Goal: Transaction & Acquisition: Purchase product/service

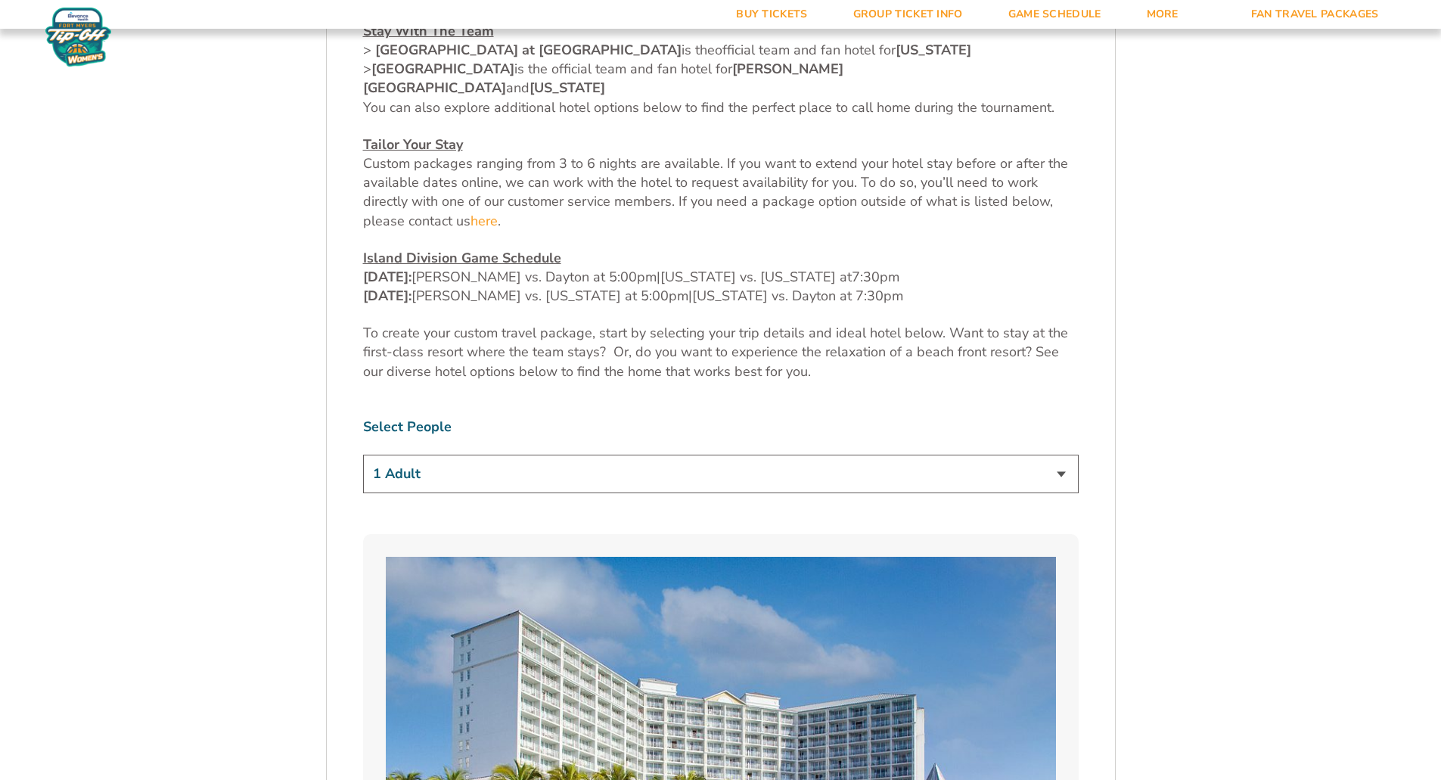
scroll to position [681, 0]
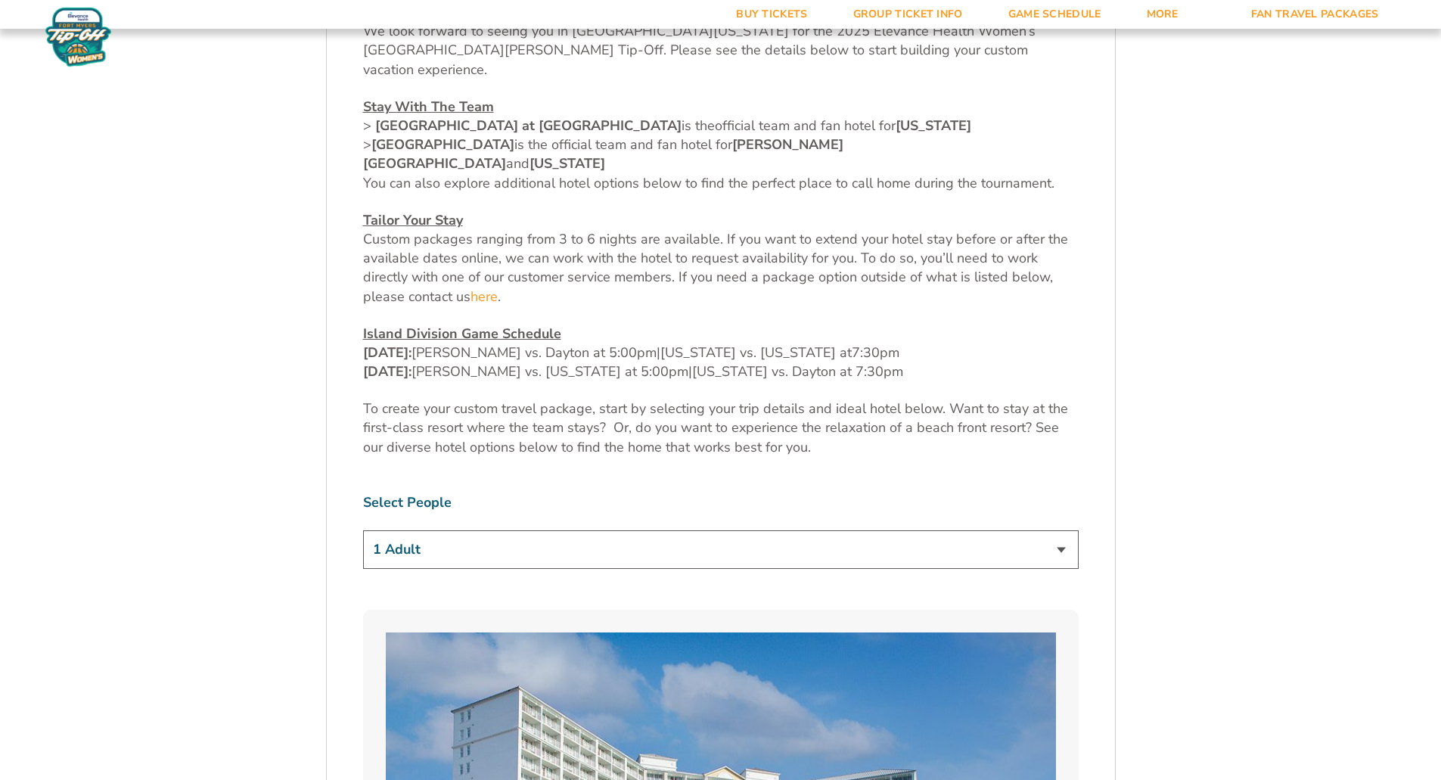
click at [1059, 530] on select "1 Adult 2 Adults 3 Adults 4 Adults 2 Adults + 1 Child 2 Adults + 2 Children 2 A…" at bounding box center [720, 549] width 715 height 39
select select "4 Adults"
click at [363, 530] on select "1 Adult 2 Adults 3 Adults 4 Adults 2 Adults + 1 Child 2 Adults + 2 Children 2 A…" at bounding box center [720, 549] width 715 height 39
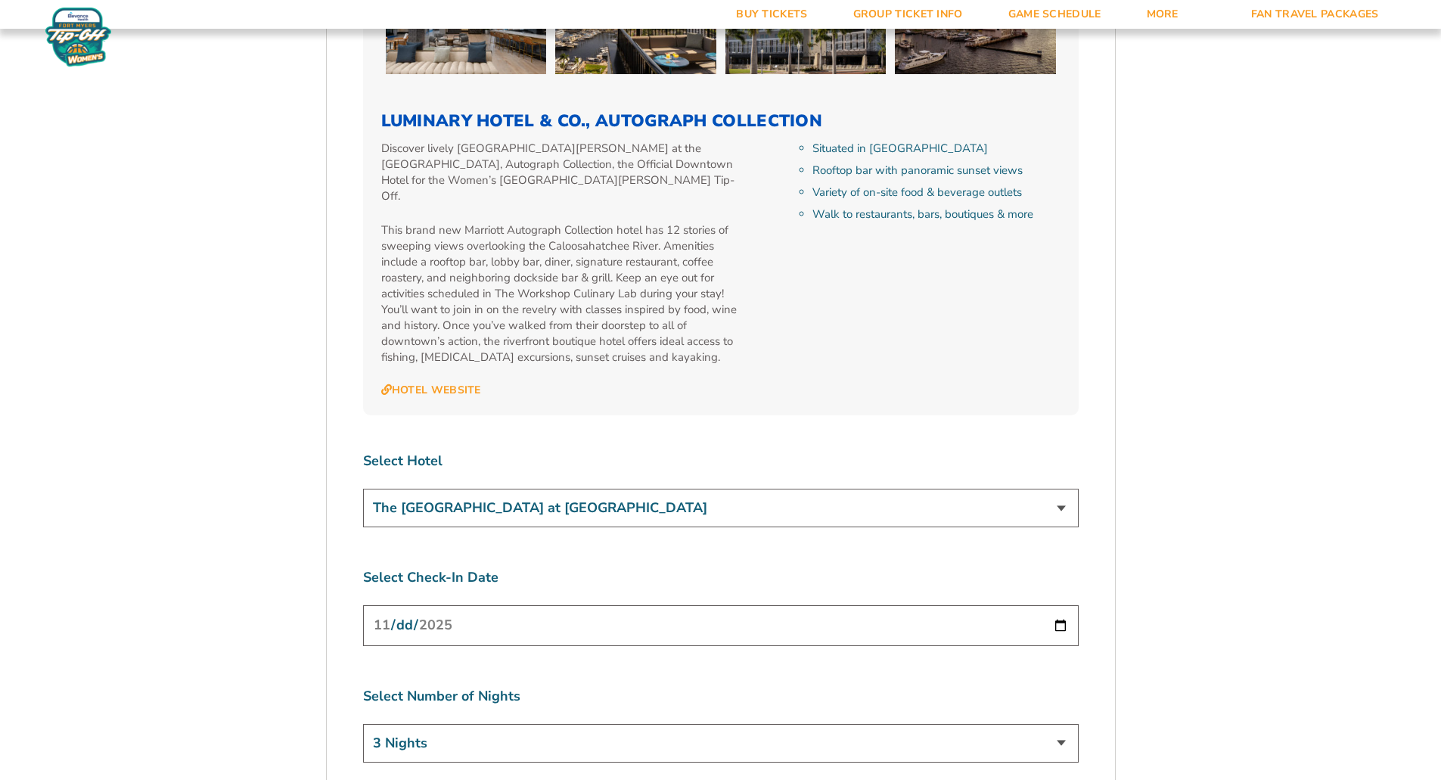
scroll to position [5520, 0]
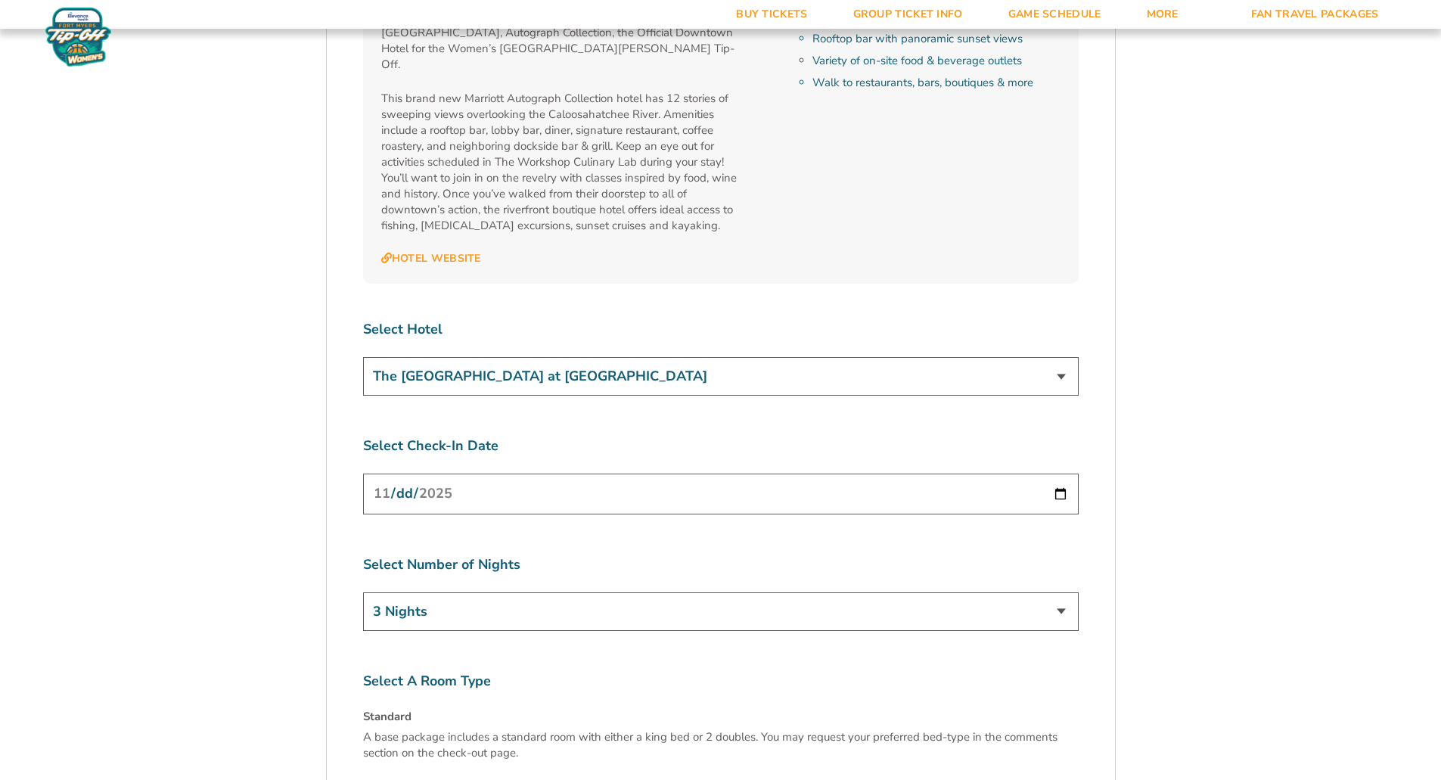
click at [1057, 473] on input "[DATE]" at bounding box center [720, 493] width 715 height 40
click at [1017, 436] on label "Select Check-In Date" at bounding box center [720, 445] width 715 height 19
click at [1063, 592] on select "3 Nights 4 Nights 5 Nights 6 Nights" at bounding box center [720, 611] width 715 height 39
select select "4 Nights"
click at [363, 592] on select "3 Nights 4 Nights 5 Nights 6 Nights" at bounding box center [720, 611] width 715 height 39
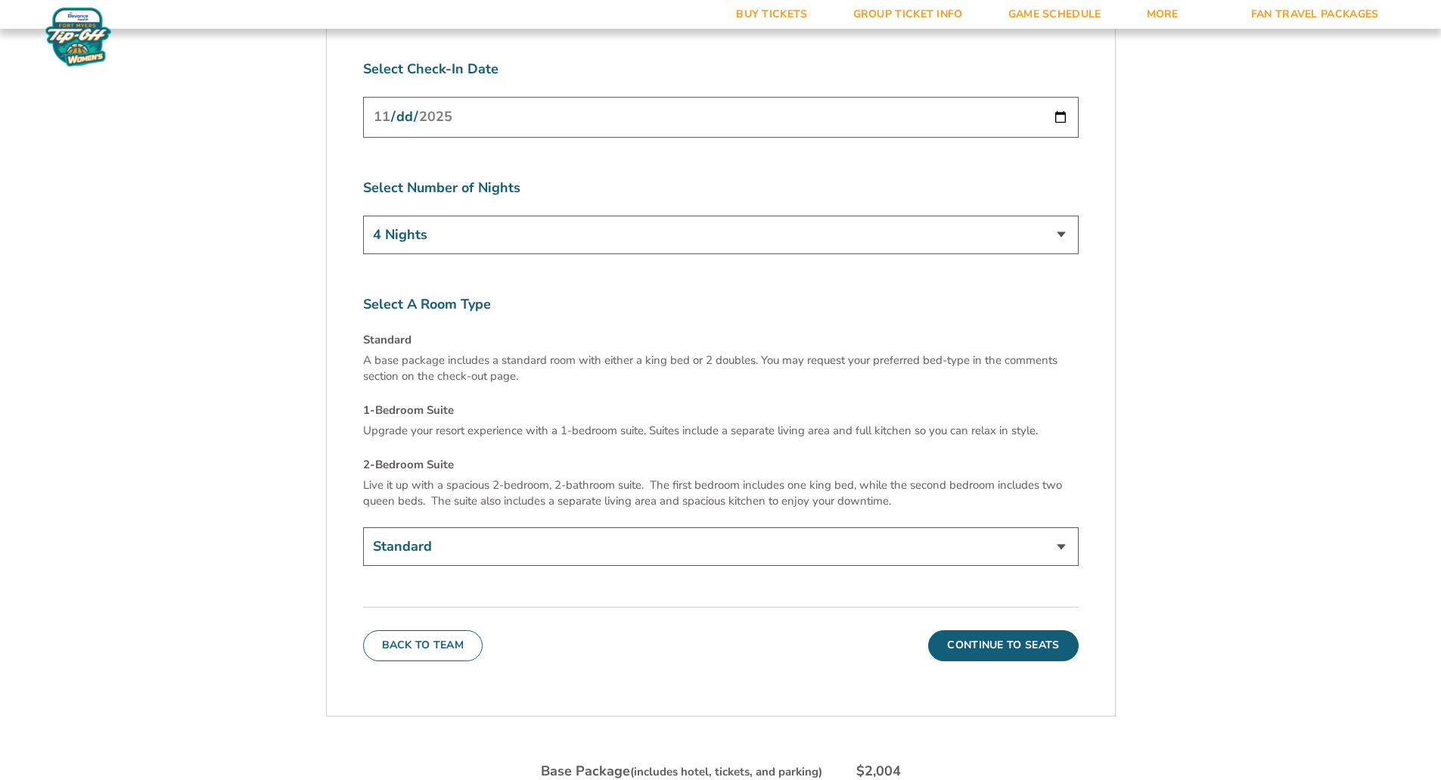
scroll to position [5898, 0]
click at [1062, 526] on select "Standard 1-Bedroom Suite (+$99 per night) 2-Bedroom Suite (+$349 per night)" at bounding box center [720, 545] width 715 height 39
click at [1054, 526] on select "Standard 1-Bedroom Suite (+$99 per night) 2-Bedroom Suite (+$349 per night)" at bounding box center [720, 545] width 715 height 39
click at [363, 526] on select "Standard 1-Bedroom Suite (+$99 per night) 2-Bedroom Suite (+$349 per night)" at bounding box center [720, 545] width 715 height 39
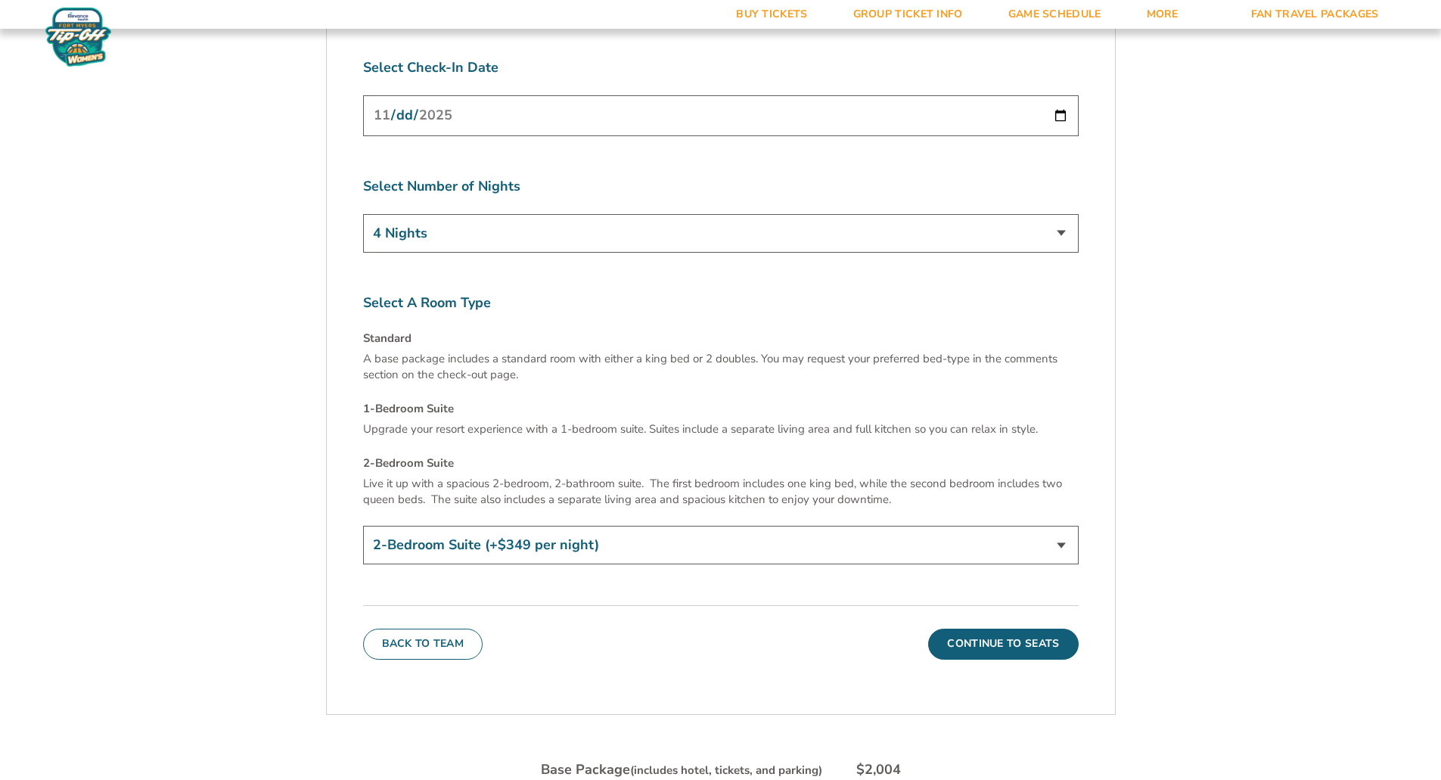
click at [1064, 526] on select "Standard 1-Bedroom Suite (+$99 per night) 2-Bedroom Suite (+$349 per night)" at bounding box center [720, 545] width 715 height 39
select select "1-Bedroom Suite"
click at [363, 526] on select "Standard 1-Bedroom Suite (+$99 per night) 2-Bedroom Suite (+$349 per night)" at bounding box center [720, 545] width 715 height 39
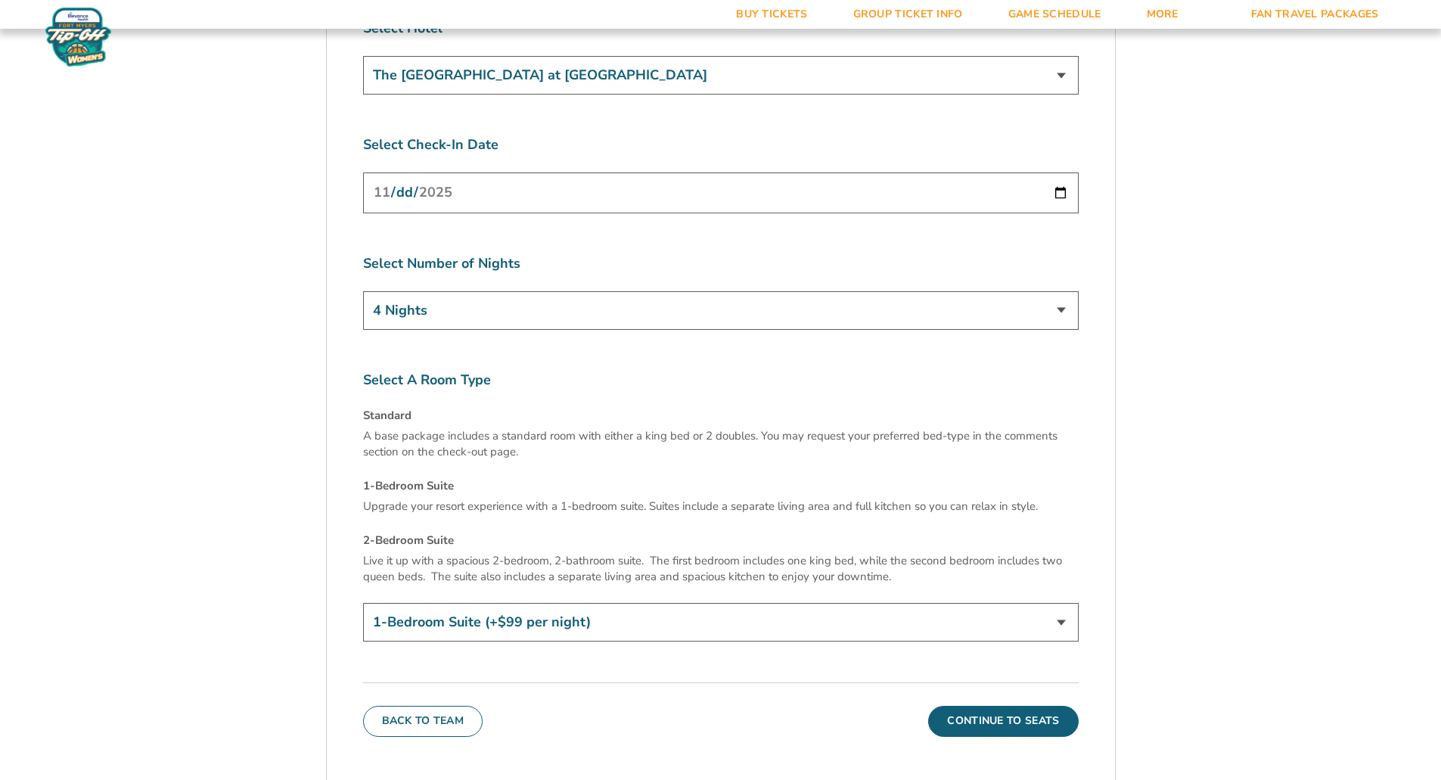
scroll to position [5747, 0]
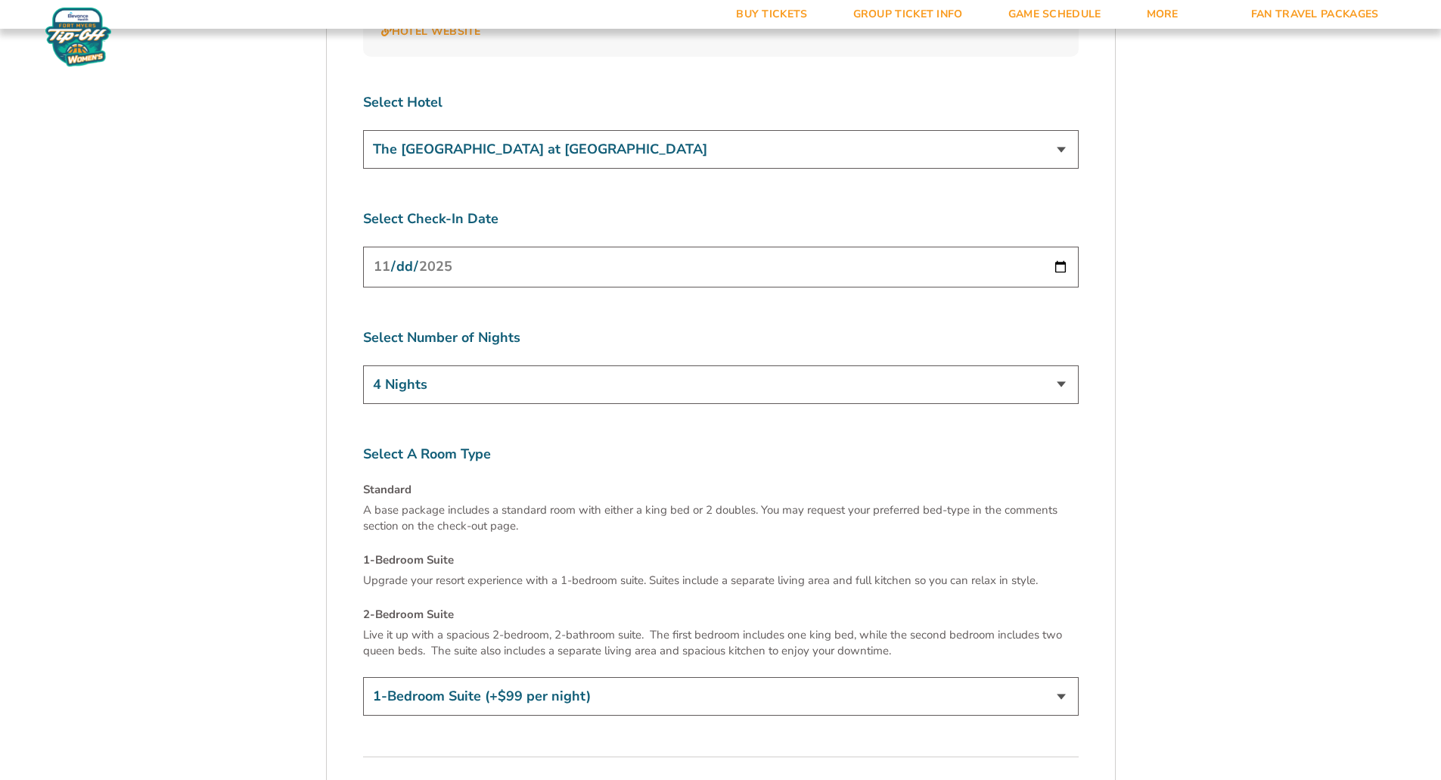
click at [1060, 365] on select "3 Nights 4 Nights 5 Nights 6 Nights" at bounding box center [720, 384] width 715 height 39
select select "3 Nights"
click at [363, 365] on select "3 Nights 4 Nights 5 Nights 6 Nights" at bounding box center [720, 384] width 715 height 39
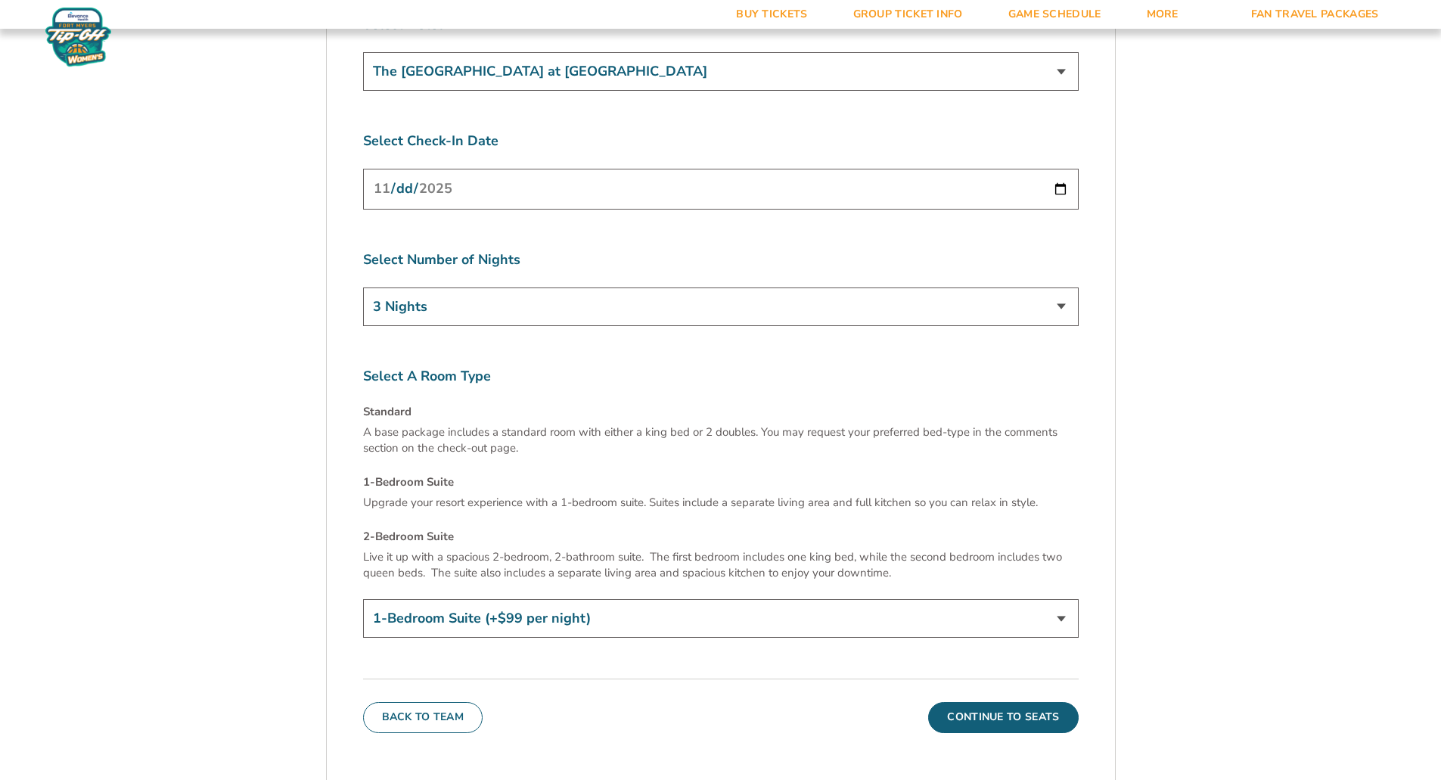
scroll to position [5898, 0]
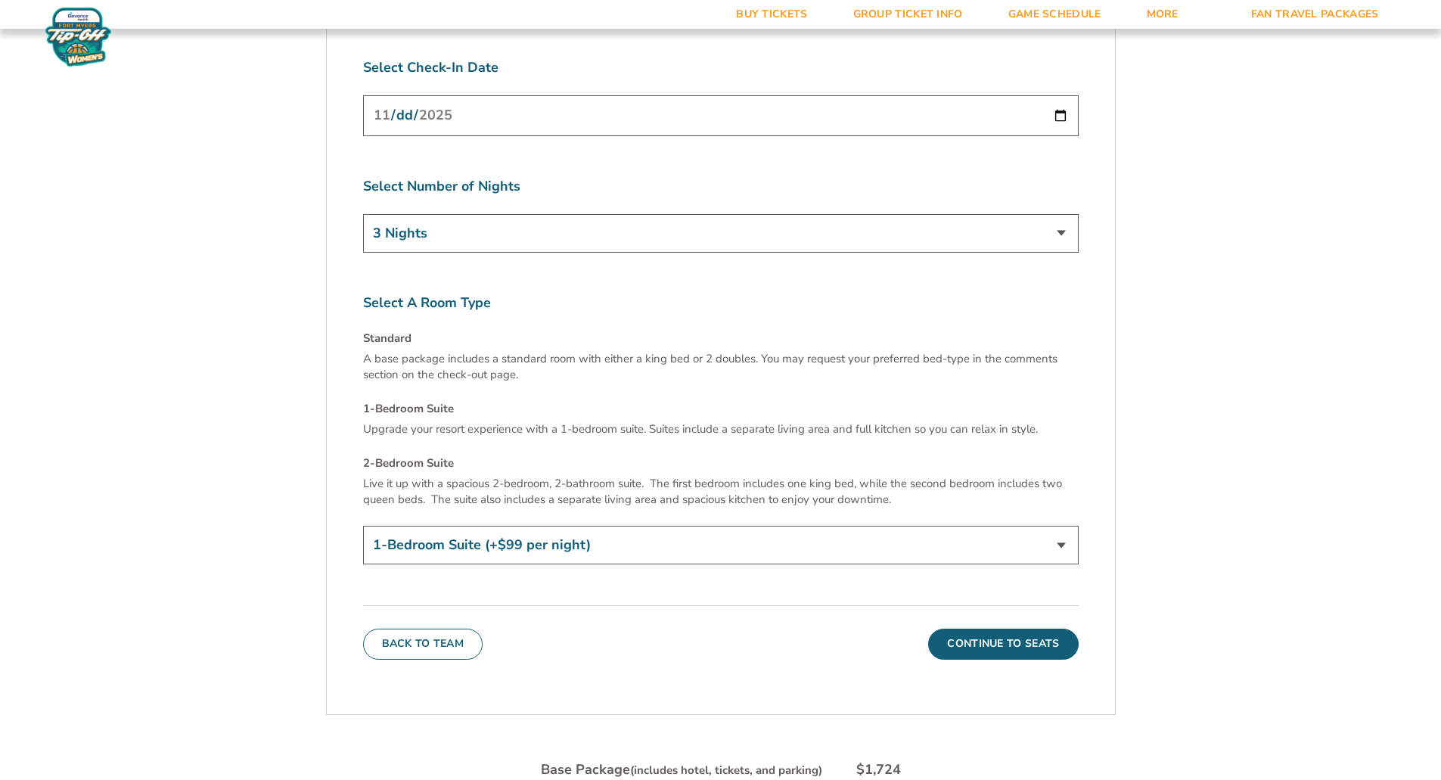
click at [1053, 526] on select "Standard 1-Bedroom Suite (+$99 per night) 2-Bedroom Suite (+$349 per night)" at bounding box center [720, 545] width 715 height 39
select select "Standard"
click at [363, 526] on select "Standard 1-Bedroom Suite (+$99 per night) 2-Bedroom Suite (+$349 per night)" at bounding box center [720, 545] width 715 height 39
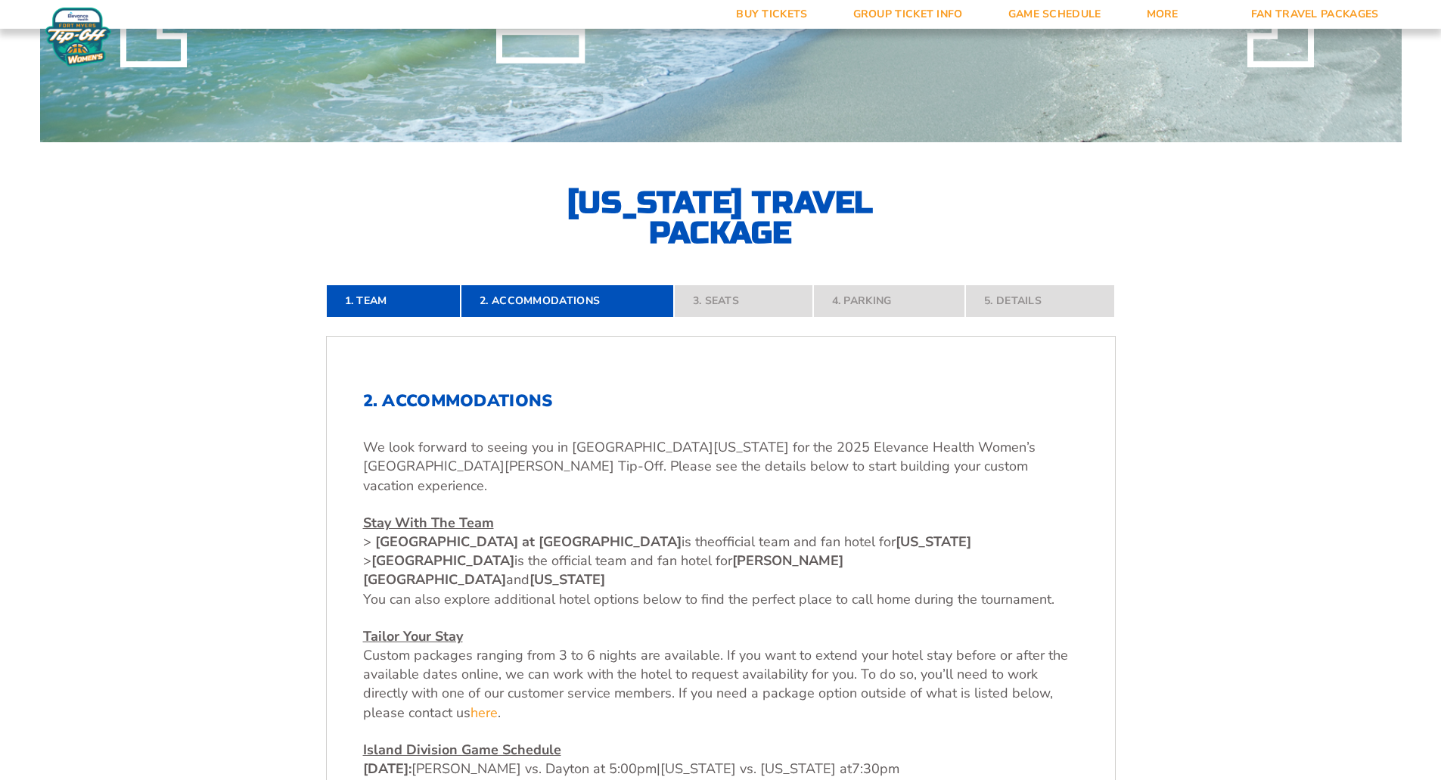
scroll to position [0, 0]
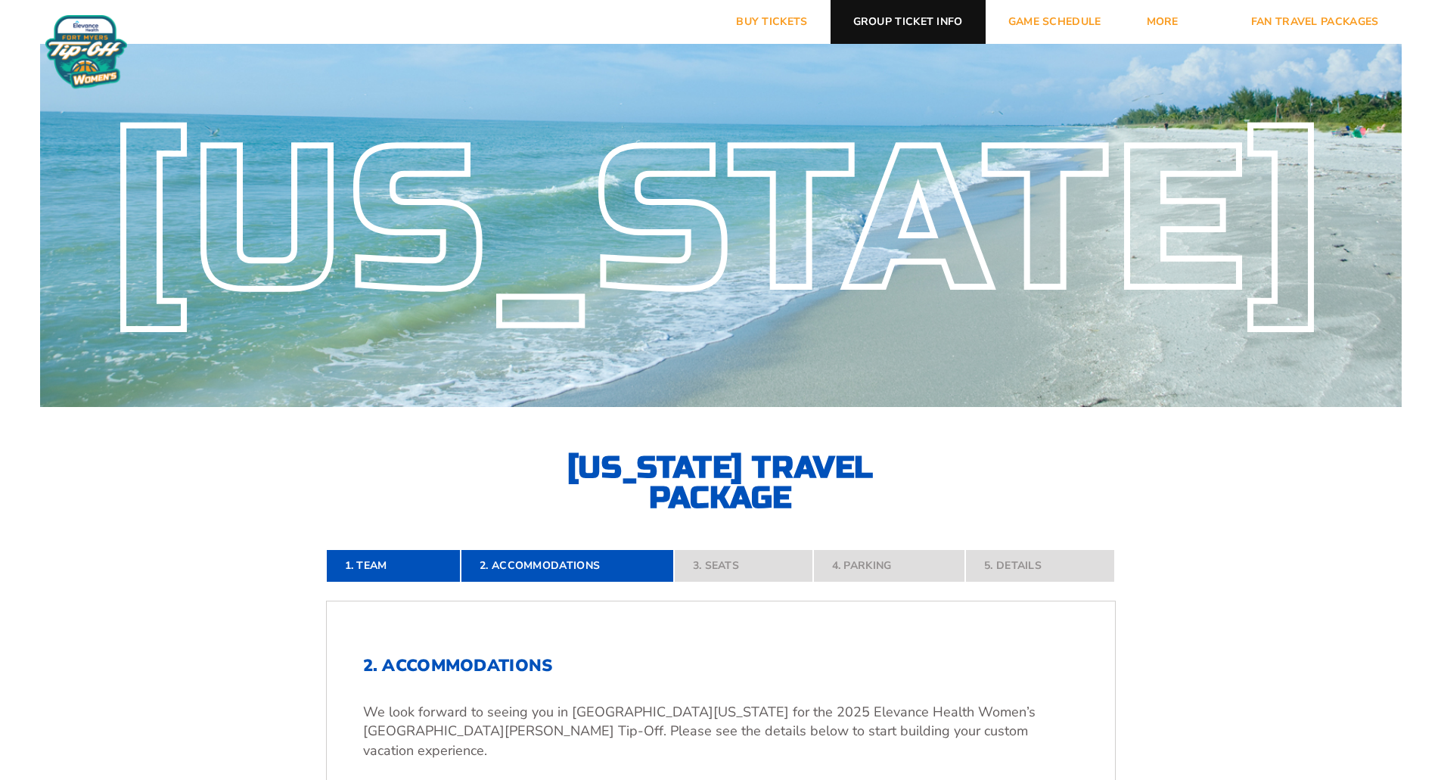
click at [902, 22] on link "Group Ticket Info" at bounding box center [907, 22] width 155 height 44
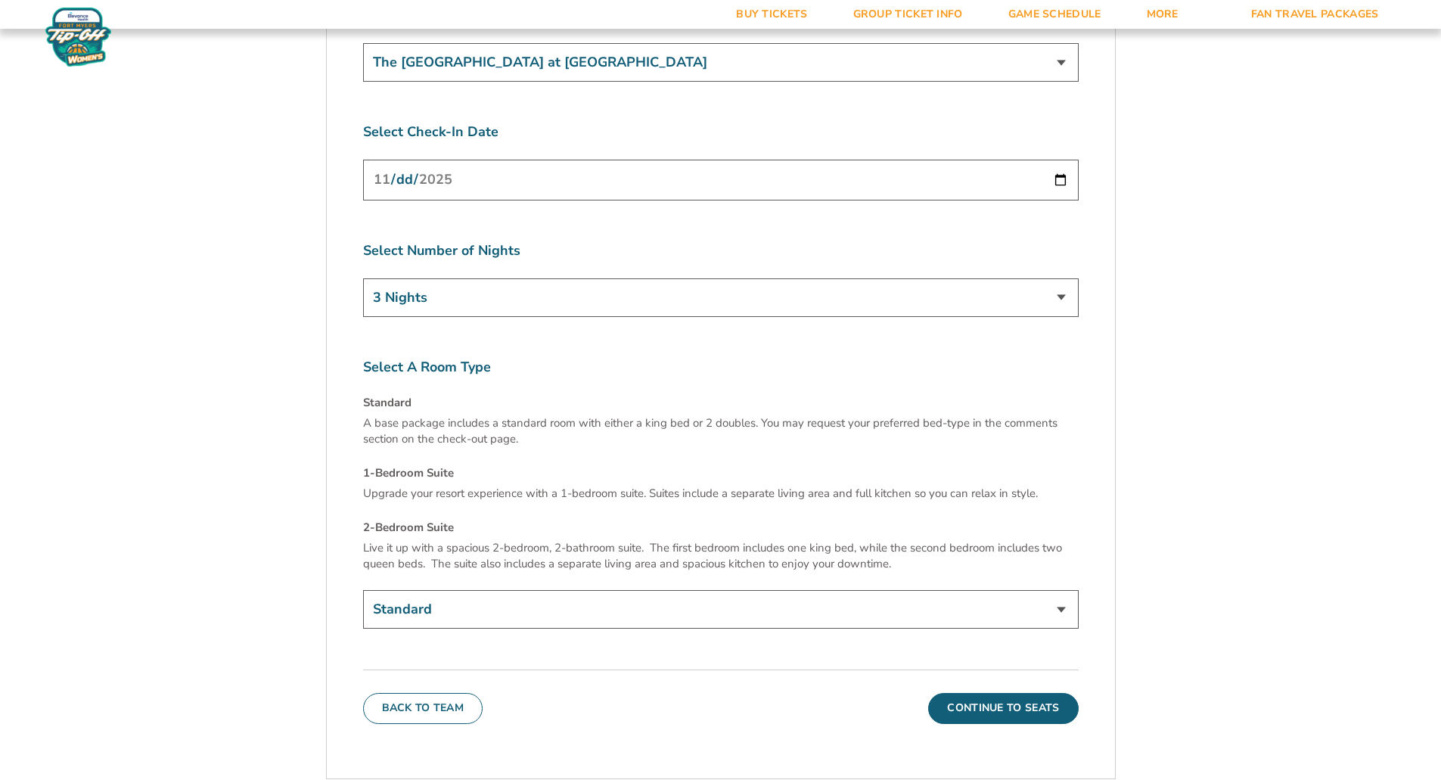
scroll to position [5596, 0]
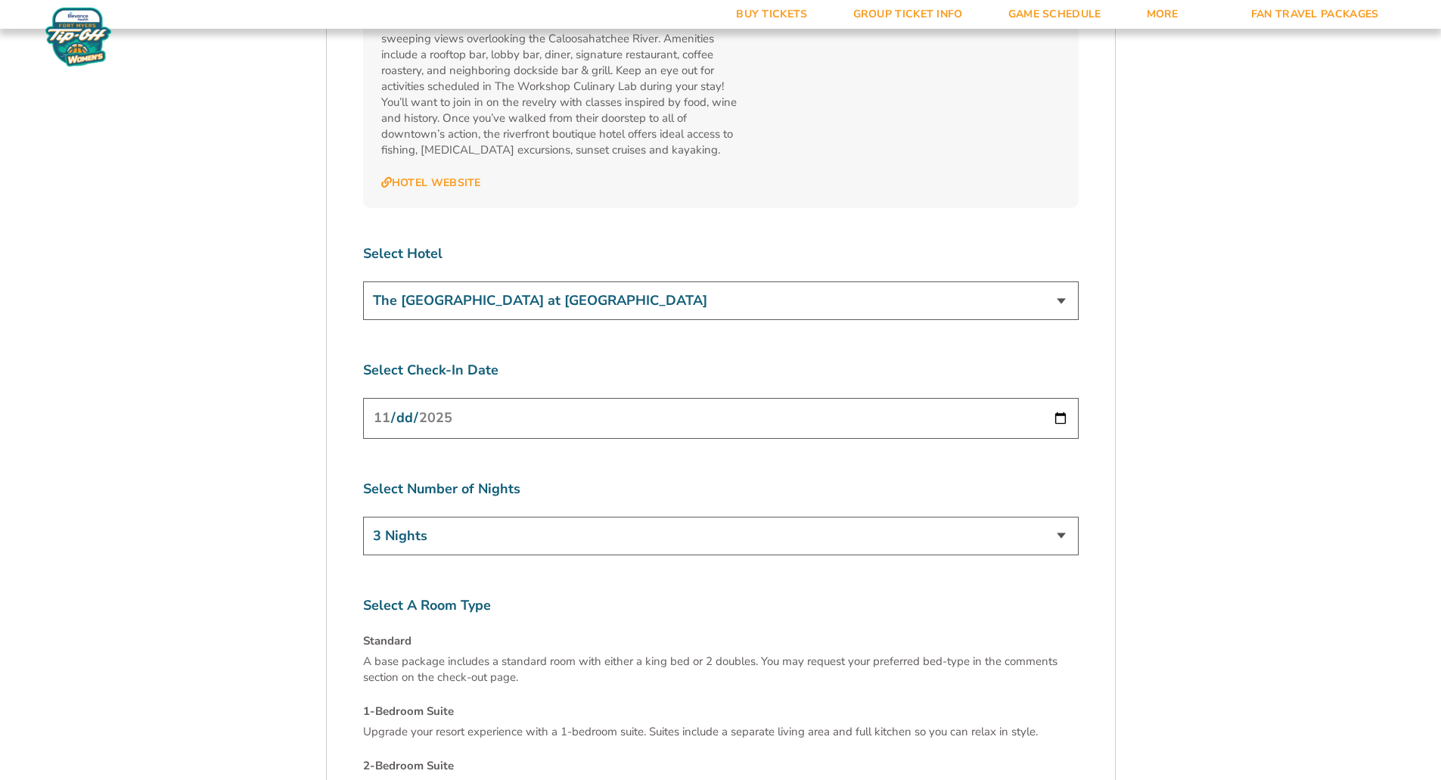
click at [1054, 516] on select "3 Nights 4 Nights 5 Nights 6 Nights" at bounding box center [720, 535] width 715 height 39
click at [363, 516] on select "3 Nights 4 Nights 5 Nights 6 Nights" at bounding box center [720, 535] width 715 height 39
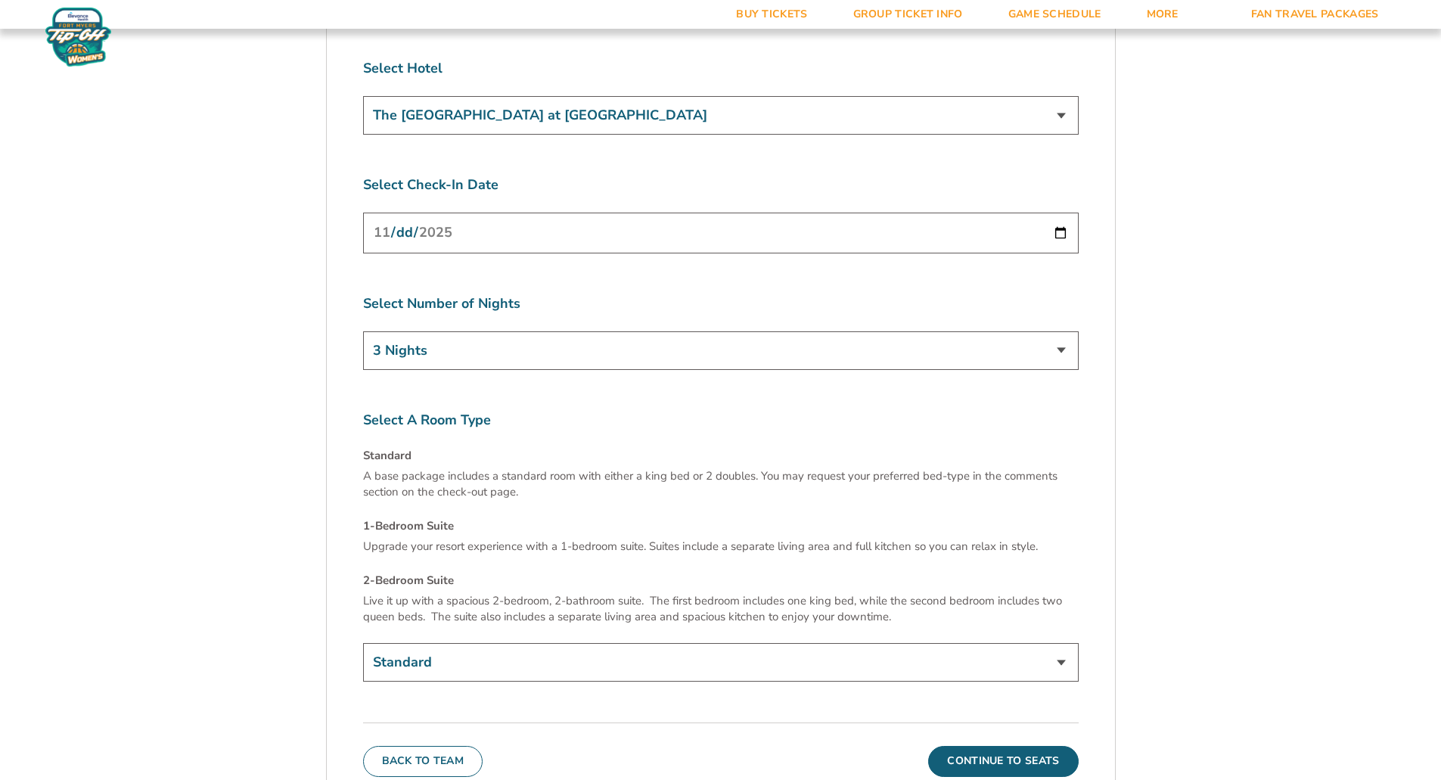
scroll to position [5974, 0]
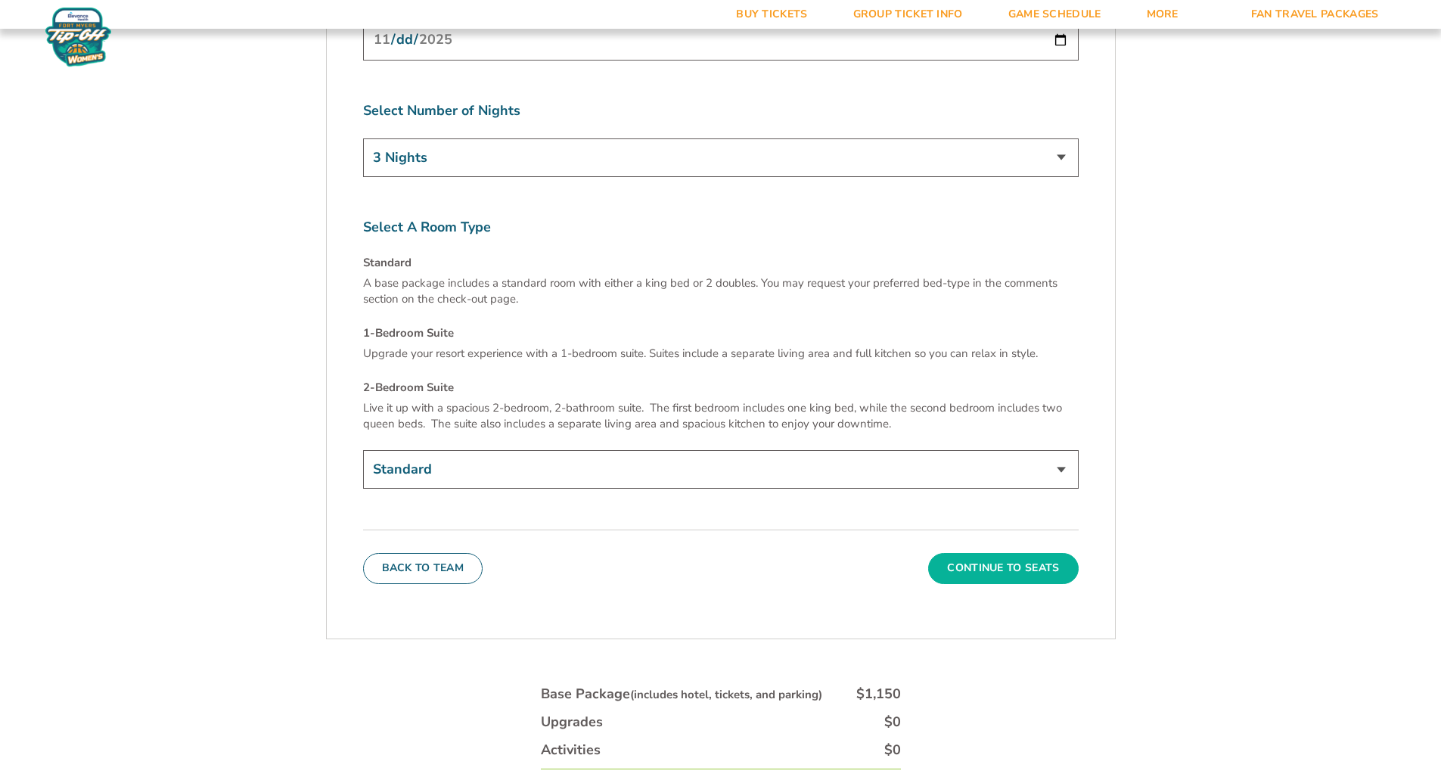
click at [1008, 553] on button "Continue To Seats" at bounding box center [1003, 568] width 150 height 30
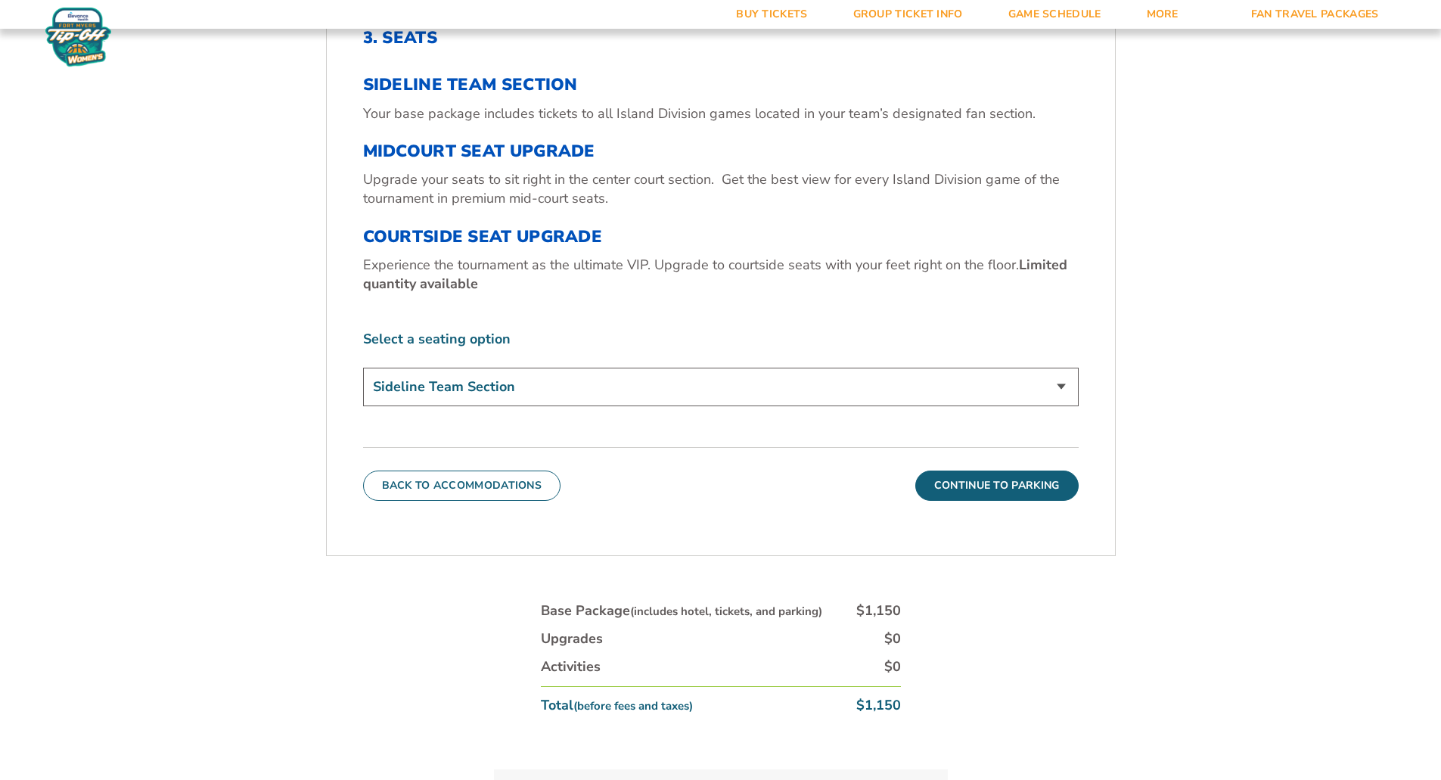
scroll to position [672, 0]
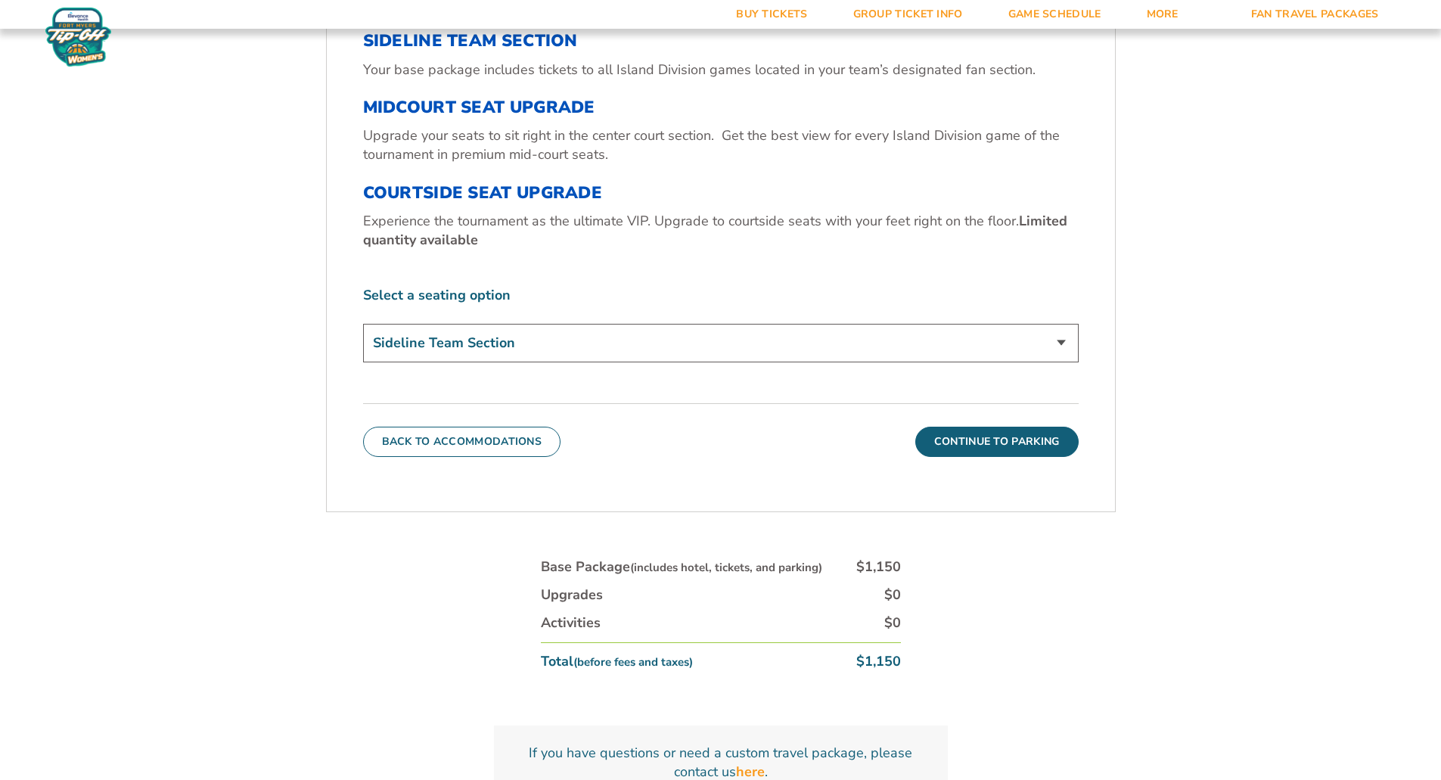
click at [1066, 338] on select "Sideline Team Section Midcourt Seat Upgrade (+$70 per person) Courtside Seat Up…" at bounding box center [720, 343] width 715 height 39
click at [363, 324] on select "Sideline Team Section Midcourt Seat Upgrade (+$70 per person) Courtside Seat Up…" at bounding box center [720, 343] width 715 height 39
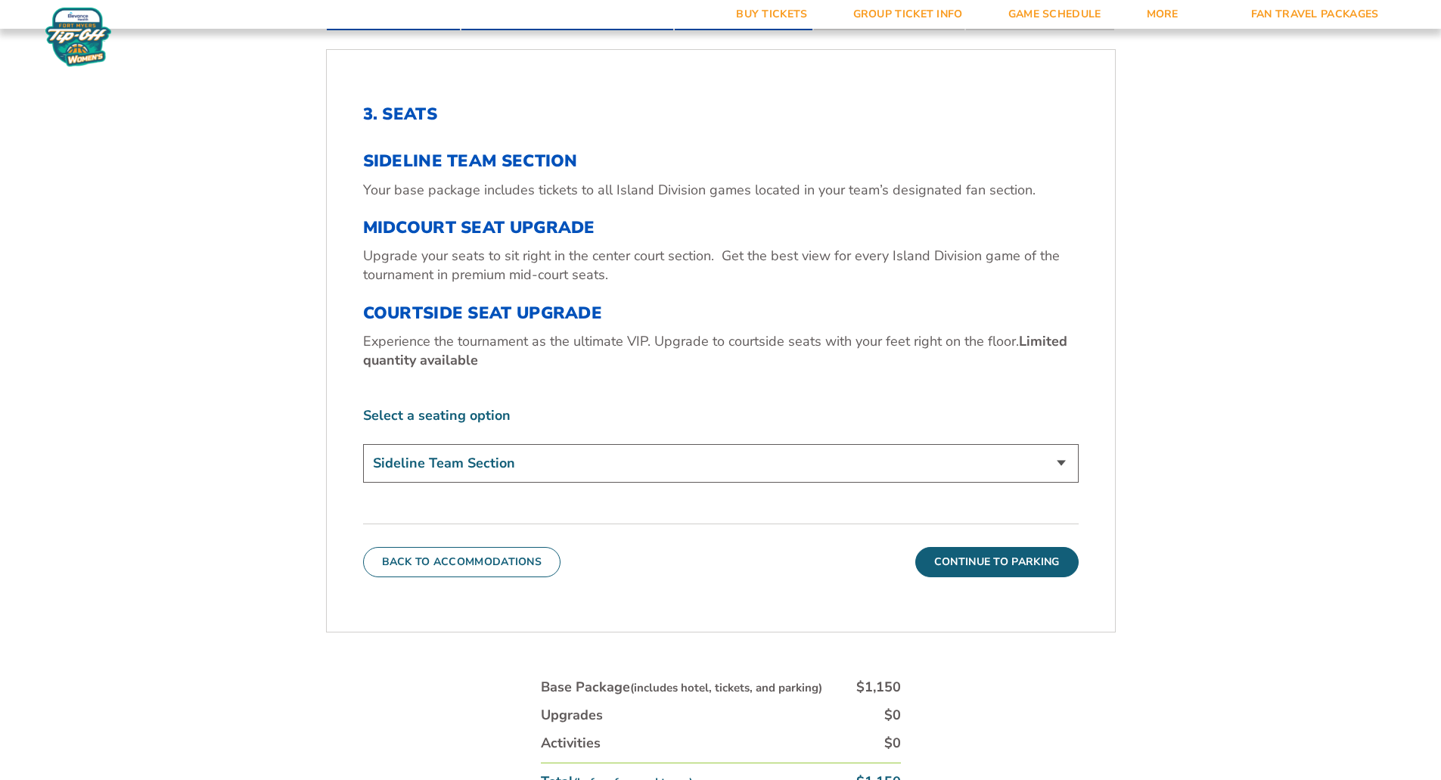
scroll to position [596, 0]
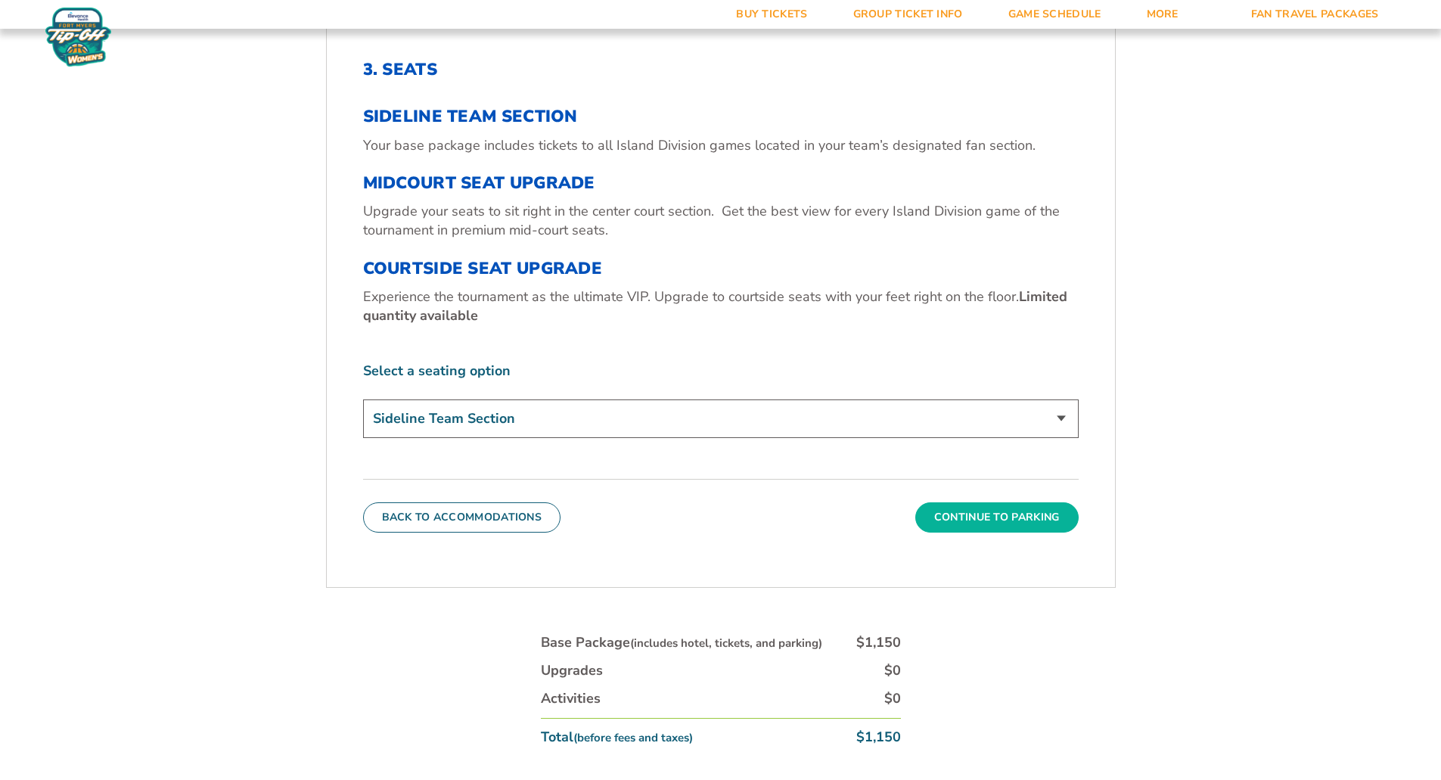
click at [1025, 518] on button "Continue To Parking" at bounding box center [996, 517] width 163 height 30
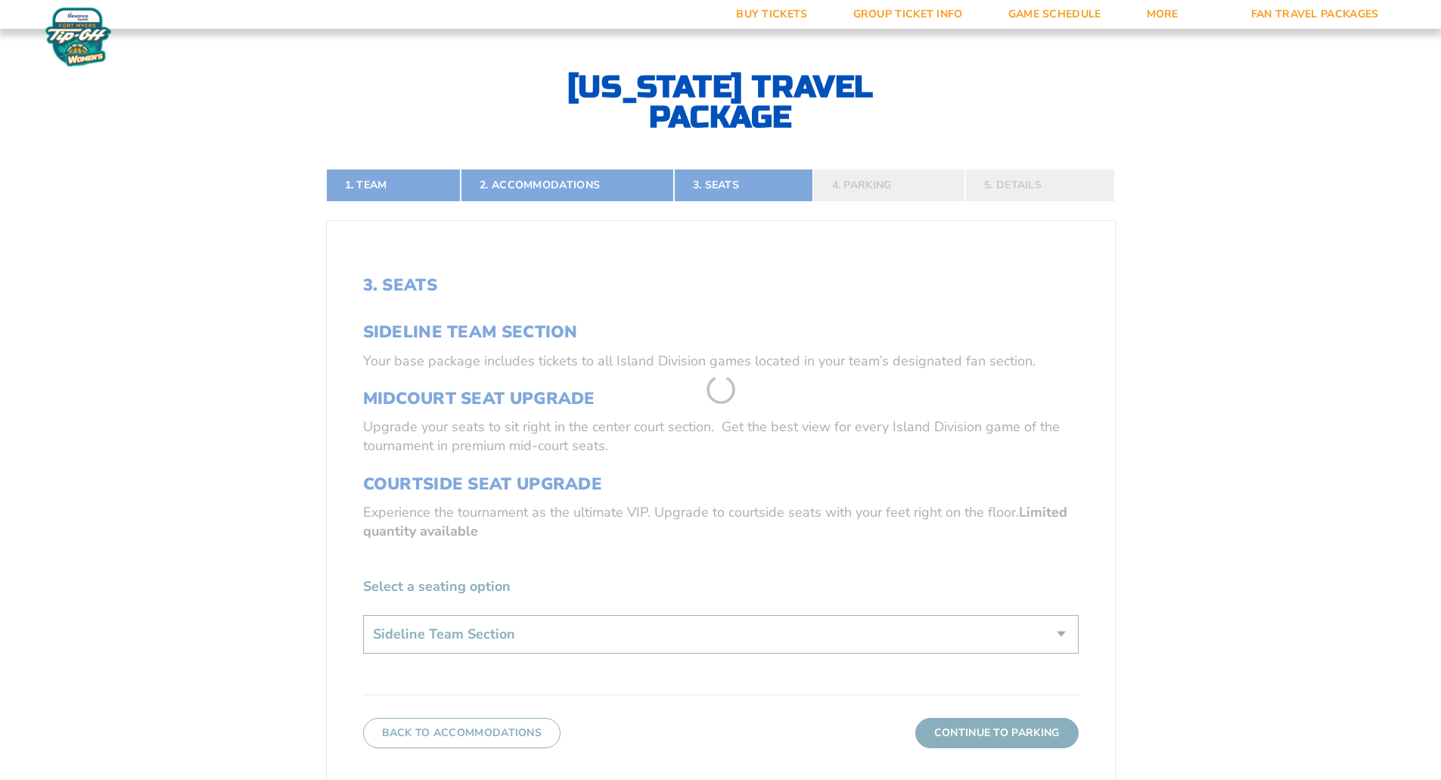
scroll to position [369, 0]
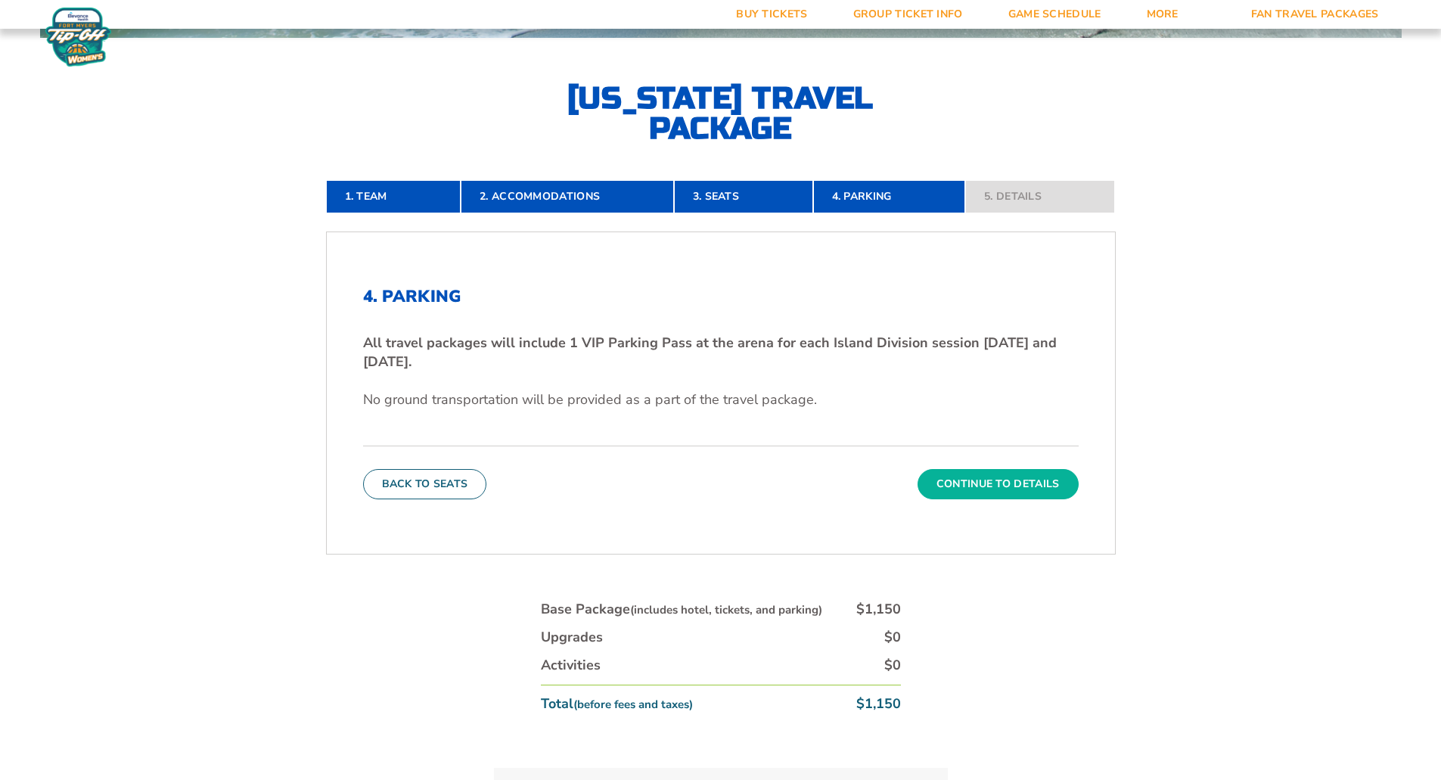
click at [1016, 482] on button "Continue To Details" at bounding box center [997, 484] width 161 height 30
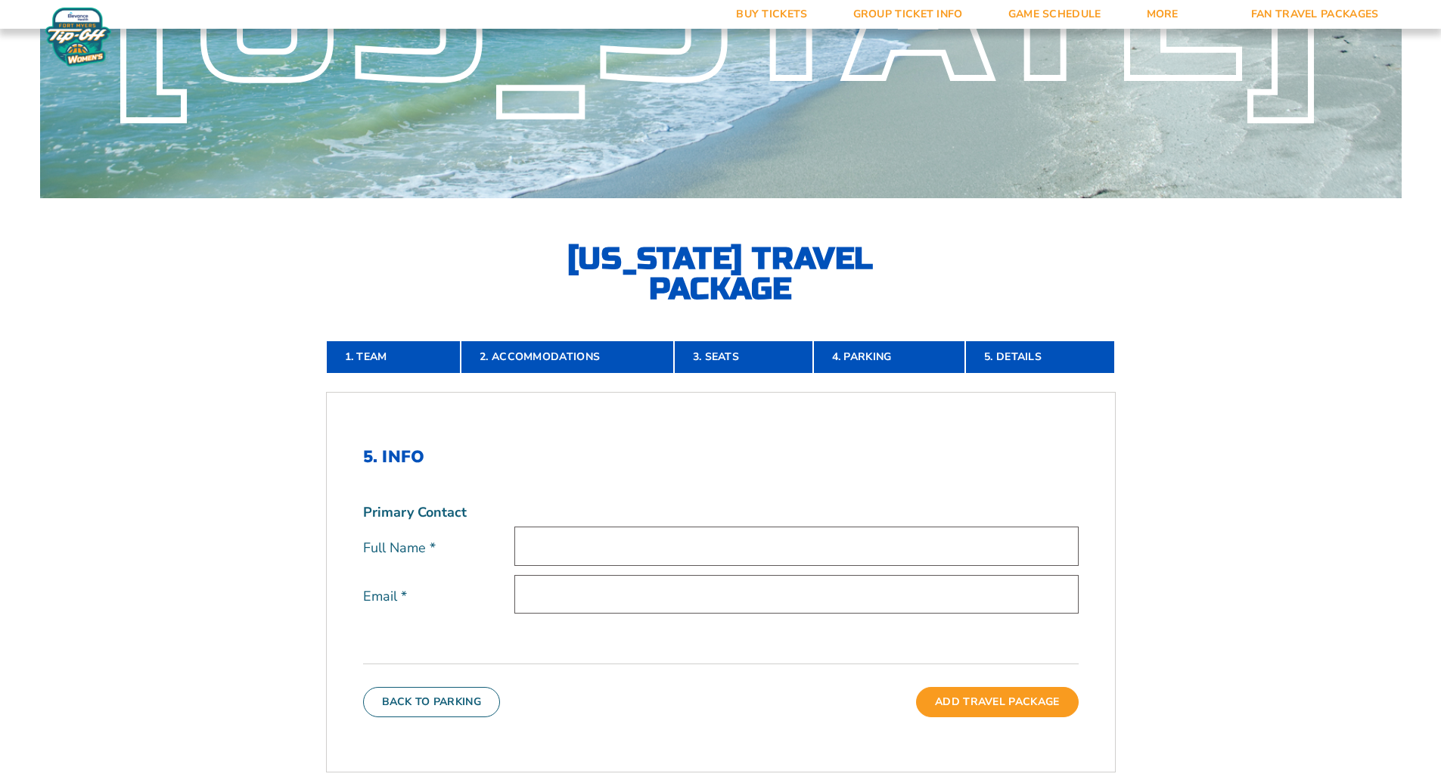
scroll to position [0, 0]
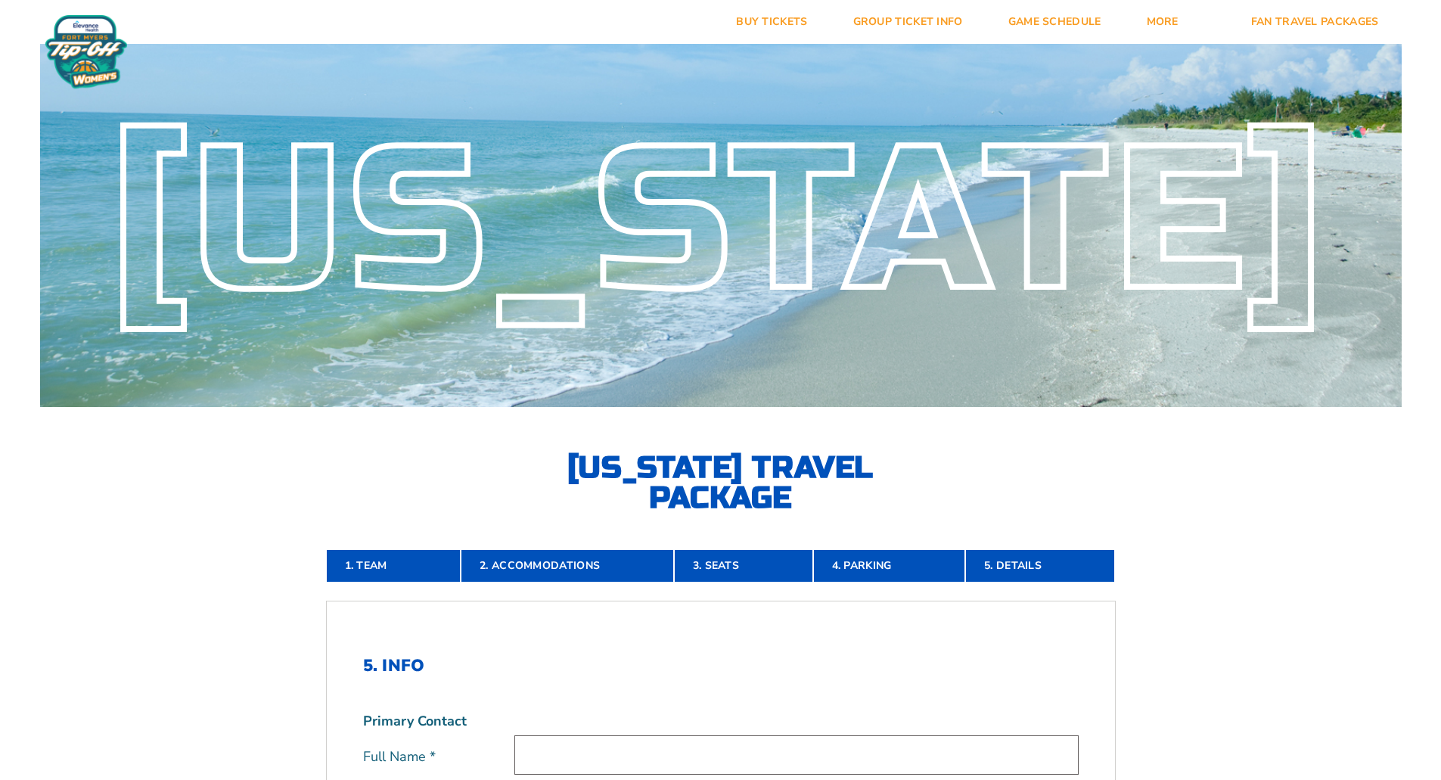
click at [73, 34] on img at bounding box center [86, 51] width 82 height 73
